Goal: Transaction & Acquisition: Purchase product/service

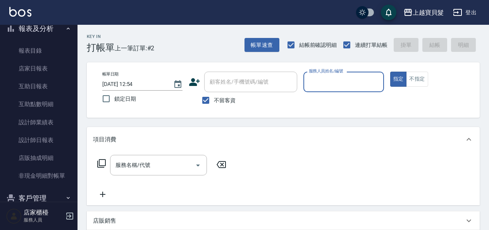
scroll to position [234, 0]
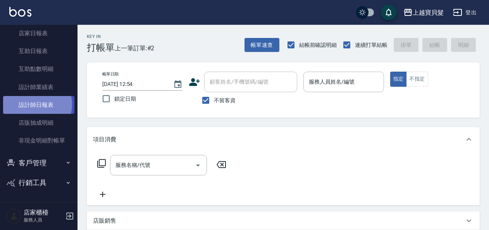
click at [36, 105] on link "設計師日報表" at bounding box center [38, 105] width 71 height 18
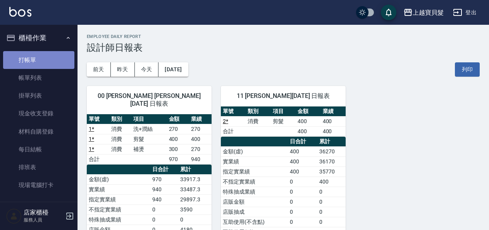
click at [39, 62] on link "打帳單" at bounding box center [38, 60] width 71 height 18
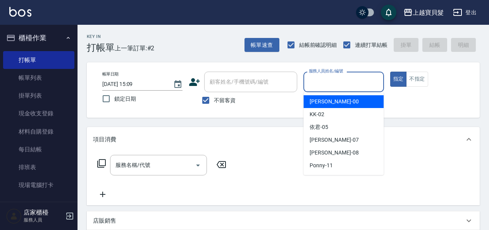
click at [324, 84] on input "服務人員姓名/編號" at bounding box center [343, 82] width 73 height 14
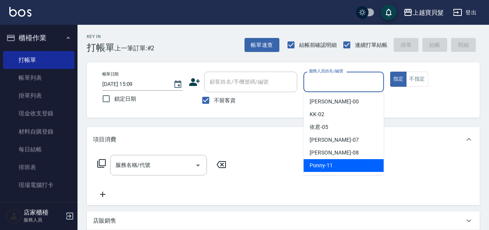
click at [338, 165] on div "Ponny -11" at bounding box center [343, 165] width 80 height 13
type input "Ponny-11"
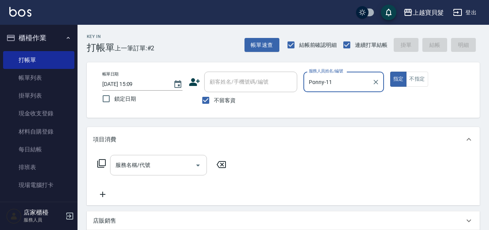
click at [127, 170] on input "服務名稱/代號" at bounding box center [152, 165] width 78 height 14
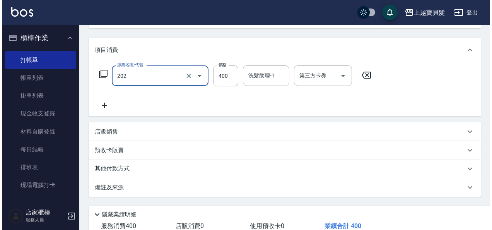
scroll to position [143, 0]
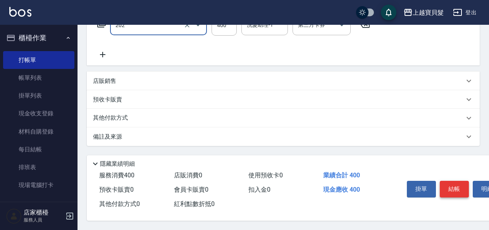
type input "剪髮(202)"
click at [462, 182] on button "結帳" at bounding box center [453, 189] width 29 height 16
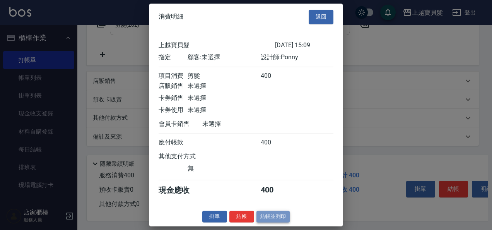
click at [276, 221] on button "結帳並列印" at bounding box center [274, 217] width 34 height 12
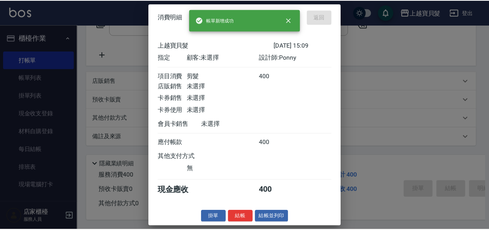
scroll to position [0, 0]
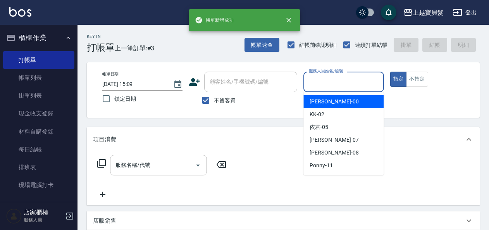
click at [329, 79] on input "服務人員姓名/編號" at bounding box center [343, 82] width 73 height 14
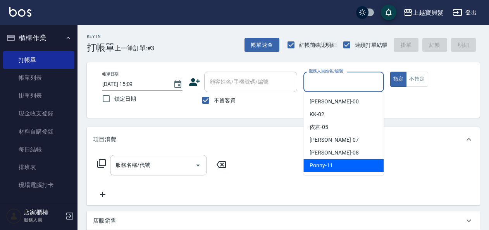
click at [327, 165] on span "Ponny -11" at bounding box center [320, 165] width 23 height 8
type input "Ponny-11"
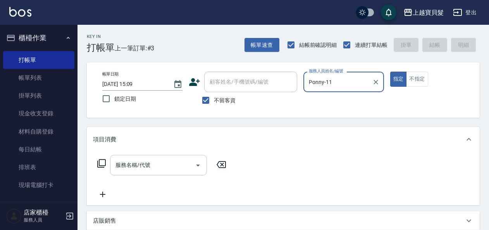
click at [153, 164] on input "服務名稱/代號" at bounding box center [152, 165] width 78 height 14
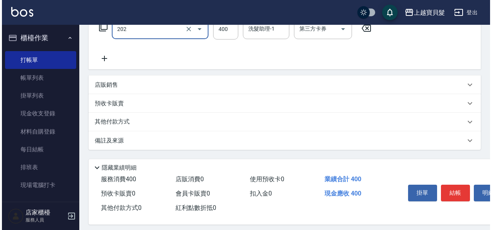
scroll to position [143, 0]
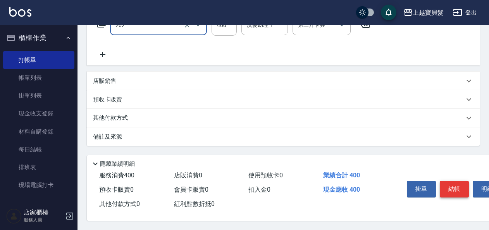
type input "剪髮(202)"
click at [454, 182] on button "結帳" at bounding box center [453, 189] width 29 height 16
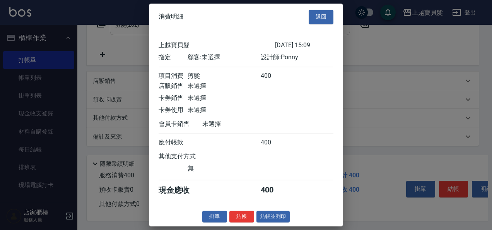
drag, startPoint x: 222, startPoint y: 190, endPoint x: 218, endPoint y: 215, distance: 25.2
drag, startPoint x: 218, startPoint y: 215, endPoint x: 276, endPoint y: 219, distance: 59.0
click at [276, 219] on button "結帳並列印" at bounding box center [274, 217] width 34 height 12
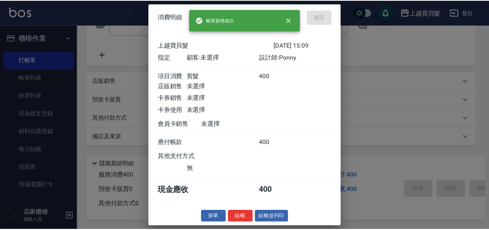
scroll to position [0, 0]
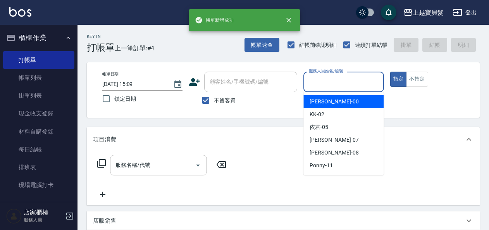
click at [326, 79] on input "服務人員姓名/編號" at bounding box center [343, 82] width 73 height 14
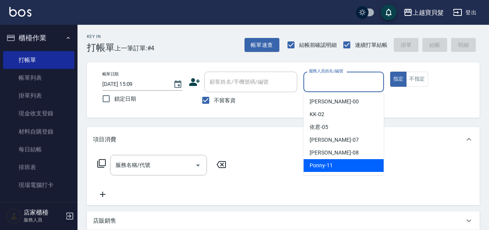
click at [334, 163] on div "Ponny -11" at bounding box center [343, 165] width 80 height 13
type input "Ponny-11"
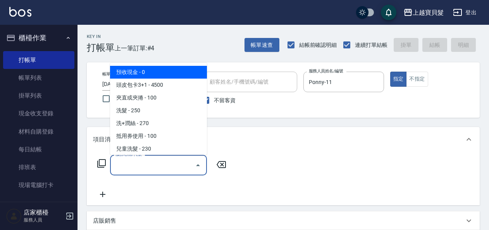
click at [144, 167] on input "服務名稱/代號" at bounding box center [152, 165] width 78 height 14
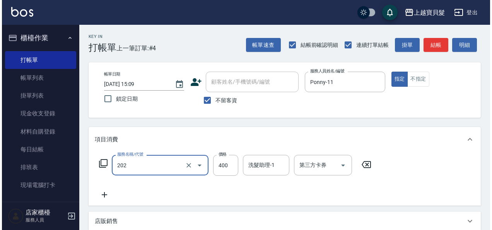
scroll to position [143, 0]
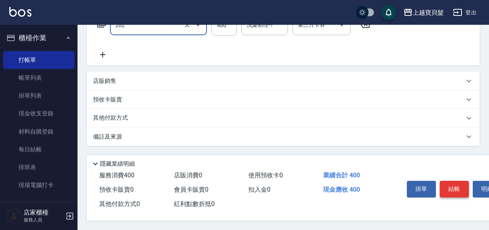
type input "剪髮(202)"
click at [452, 181] on button "結帳" at bounding box center [453, 189] width 29 height 16
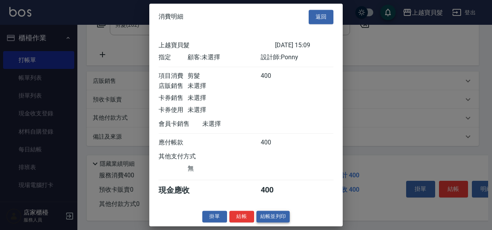
click at [267, 221] on button "結帳並列印" at bounding box center [274, 217] width 34 height 12
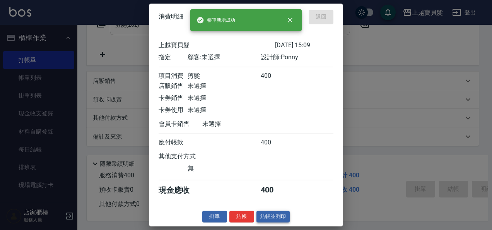
type input "[DATE] 15:10"
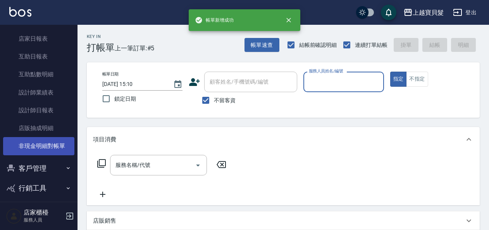
scroll to position [234, 0]
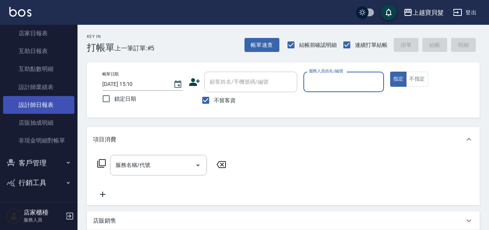
click at [36, 108] on link "設計師日報表" at bounding box center [38, 105] width 71 height 18
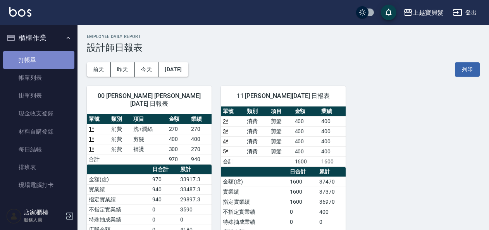
click at [45, 56] on link "打帳單" at bounding box center [38, 60] width 71 height 18
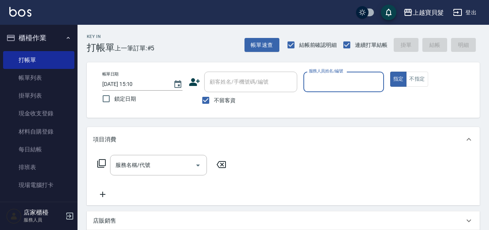
click at [334, 79] on input "服務人員姓名/編號" at bounding box center [343, 82] width 73 height 14
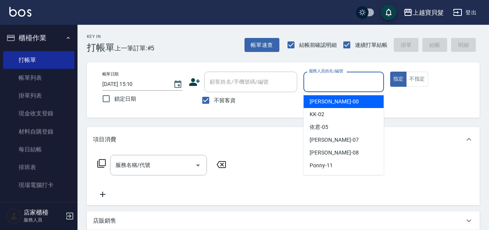
click at [330, 101] on div "小華 -00" at bounding box center [343, 101] width 80 height 13
type input "小華-00"
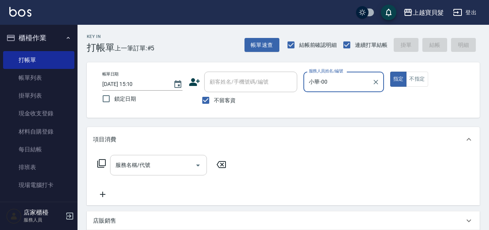
click at [132, 166] on input "服務名稱/代號" at bounding box center [152, 165] width 78 height 14
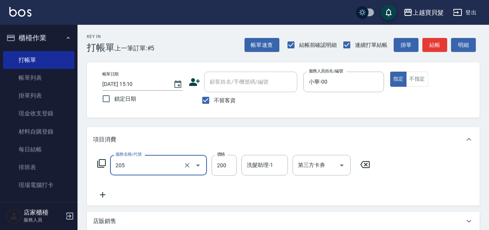
type input "兒童剪髮(205)"
click at [103, 195] on icon at bounding box center [102, 194] width 19 height 9
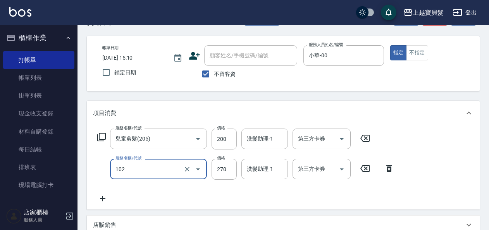
scroll to position [39, 0]
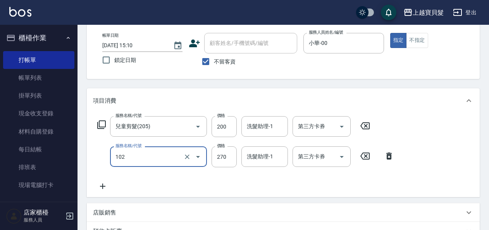
type input "洗+潤絲(102)"
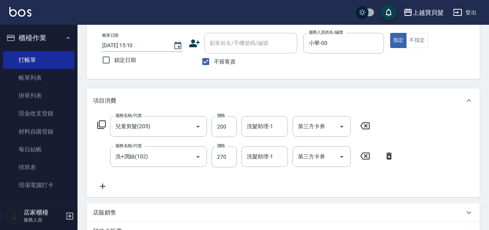
click at [109, 188] on icon at bounding box center [102, 186] width 19 height 9
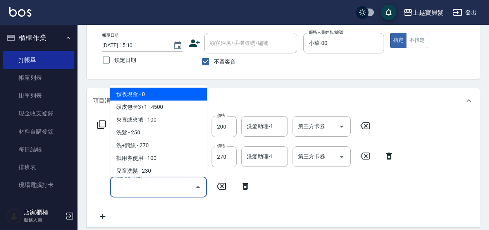
click at [123, 190] on input "服務名稱/代號" at bounding box center [152, 187] width 78 height 14
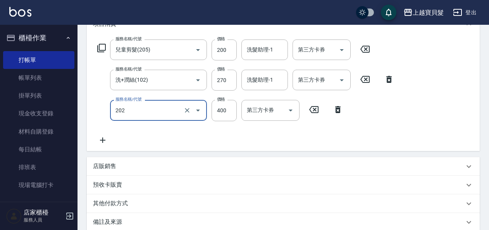
scroll to position [116, 0]
type input "剪髮(202)"
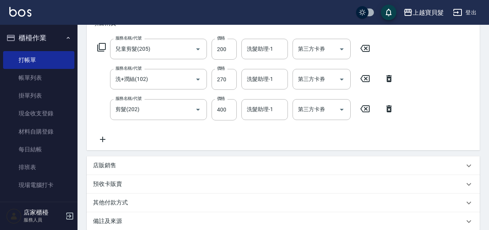
click at [123, 167] on div "店販銷售" at bounding box center [278, 165] width 371 height 8
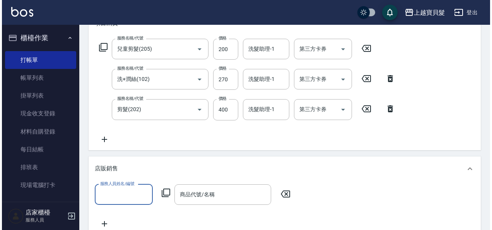
scroll to position [0, 0]
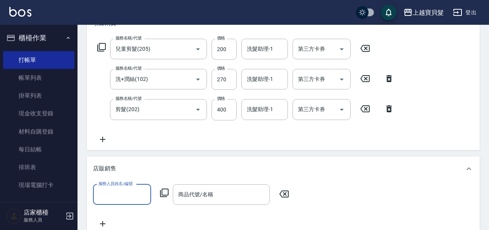
click at [119, 191] on input "服務人員姓名/編號" at bounding box center [121, 195] width 51 height 14
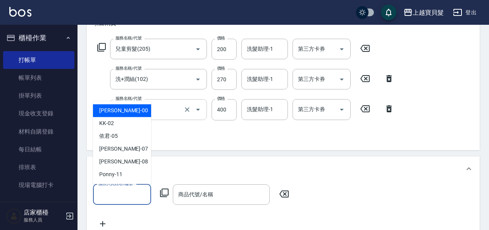
click at [120, 111] on div "小華 -00" at bounding box center [122, 110] width 58 height 13
type input "小華-00"
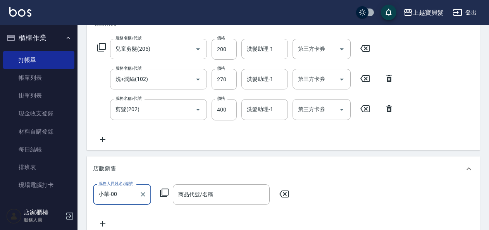
click at [161, 188] on icon at bounding box center [164, 192] width 9 height 9
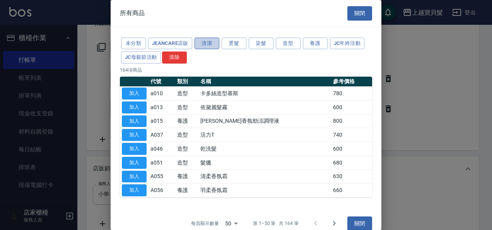
click at [213, 43] on button "清潔" at bounding box center [207, 44] width 25 height 12
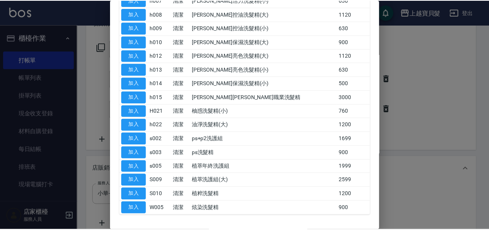
scroll to position [365, 0]
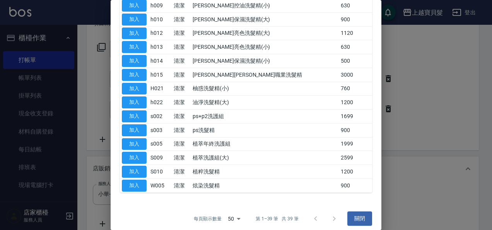
click at [137, 182] on button "加入" at bounding box center [134, 186] width 25 height 12
type input "炫染洗髮精"
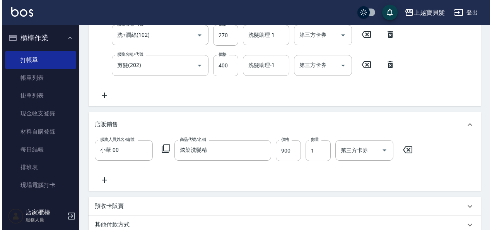
scroll to position [269, 0]
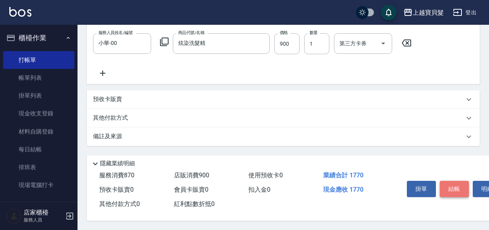
click at [452, 188] on button "結帳" at bounding box center [453, 189] width 29 height 16
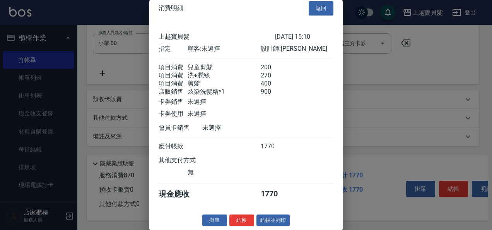
scroll to position [16, 0]
click at [276, 220] on button "結帳並列印" at bounding box center [274, 221] width 34 height 12
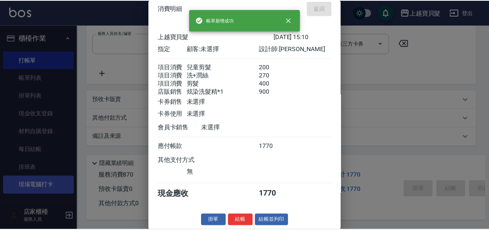
scroll to position [0, 0]
